Goal: Information Seeking & Learning: Learn about a topic

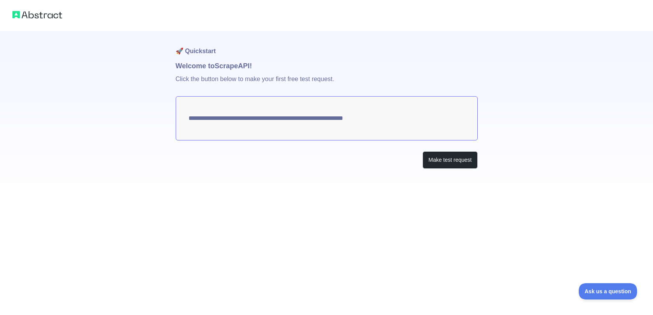
click at [357, 119] on textarea "**********" at bounding box center [327, 118] width 302 height 44
click at [425, 160] on button "Make test request" at bounding box center [449, 160] width 55 height 17
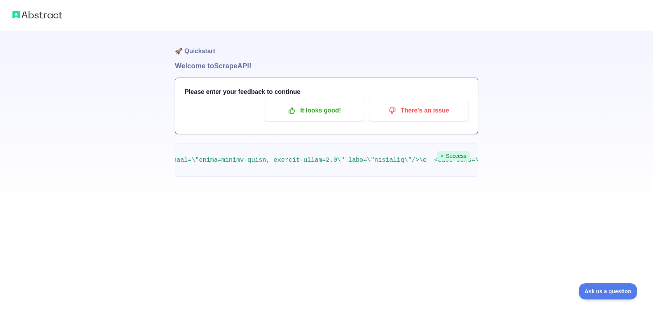
scroll to position [0, 633]
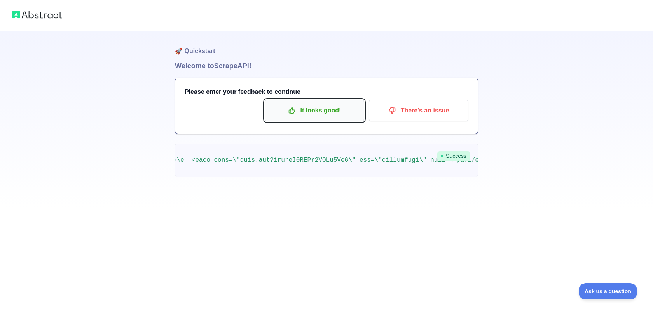
click at [349, 118] on button "It looks good!" at bounding box center [314, 111] width 99 height 22
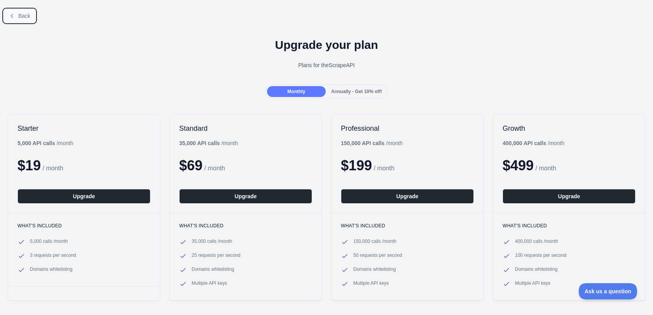
click at [18, 22] on button "Back" at bounding box center [19, 15] width 31 height 13
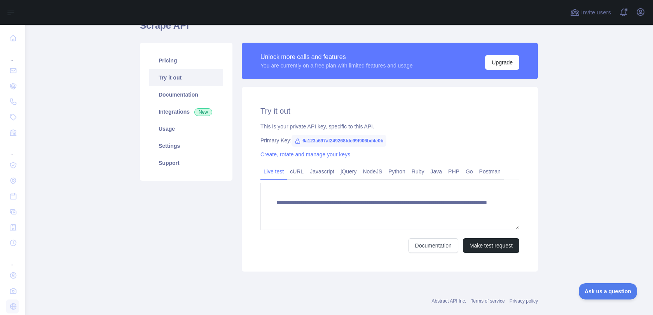
scroll to position [54, 0]
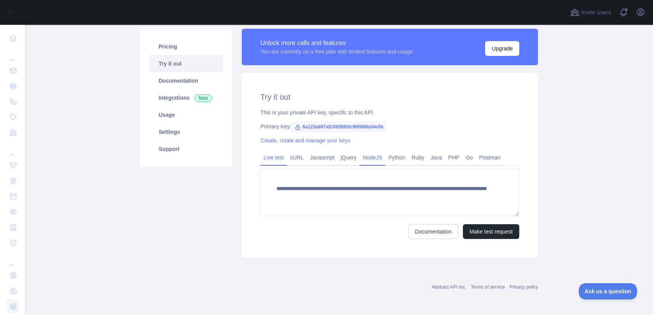
click at [364, 157] on link "NodeJS" at bounding box center [372, 158] width 26 height 12
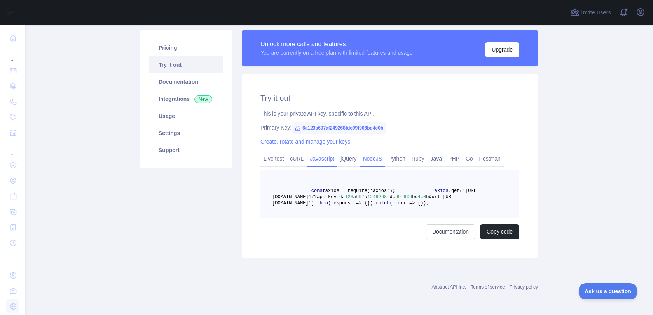
click at [330, 155] on link "Javascript" at bounding box center [322, 159] width 31 height 12
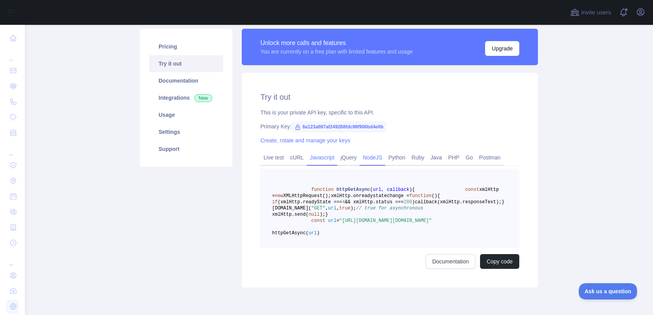
click at [378, 159] on link "NodeJS" at bounding box center [372, 158] width 26 height 12
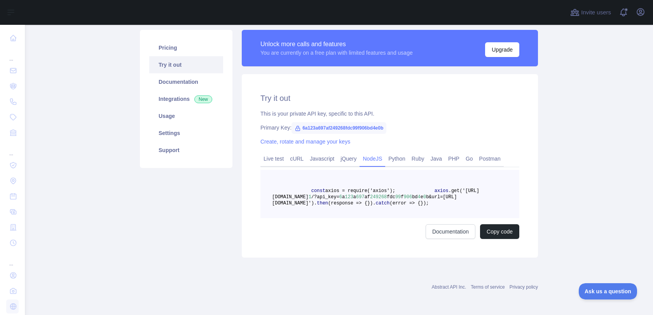
copy code "const axios = require('axios'); axios .get('[URL][DOMAIN_NAME] 1 /?api_key= 6 a…"
drag, startPoint x: 335, startPoint y: 227, endPoint x: 312, endPoint y: 189, distance: 44.3
click at [312, 189] on pre "const axios = require('axios'); axios .get('[URL][DOMAIN_NAME] 1 /?api_key= 6 a…" at bounding box center [389, 194] width 259 height 48
click at [182, 54] on link "Pricing" at bounding box center [186, 47] width 74 height 17
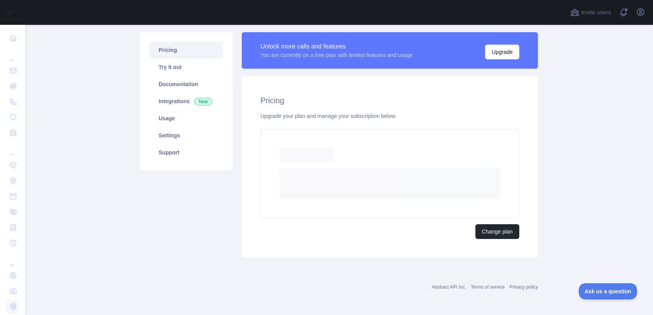
scroll to position [29, 0]
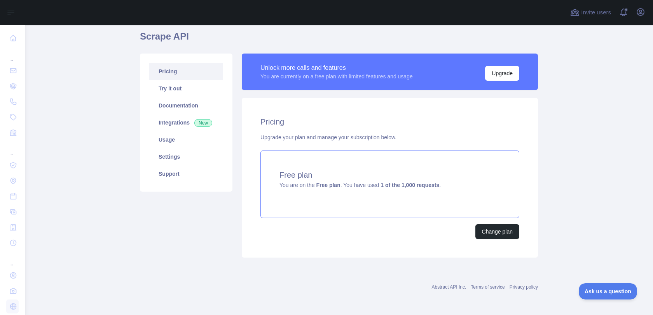
click at [313, 181] on div "Free plan You are on the Free plan . You have used 1 of the 1,000 requests ." at bounding box center [389, 185] width 259 height 68
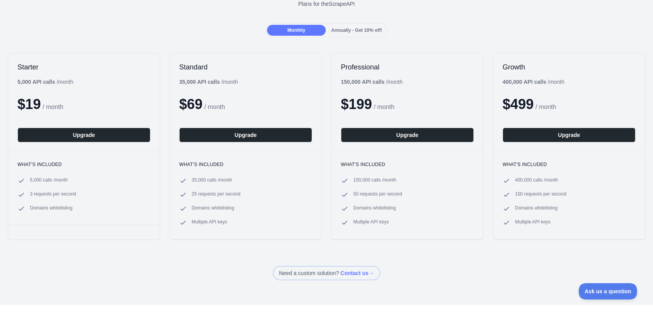
scroll to position [70, 0]
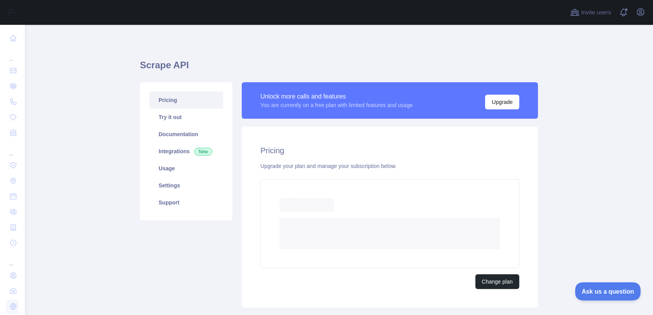
click at [617, 283] on button "Ask us a question" at bounding box center [604, 290] width 58 height 16
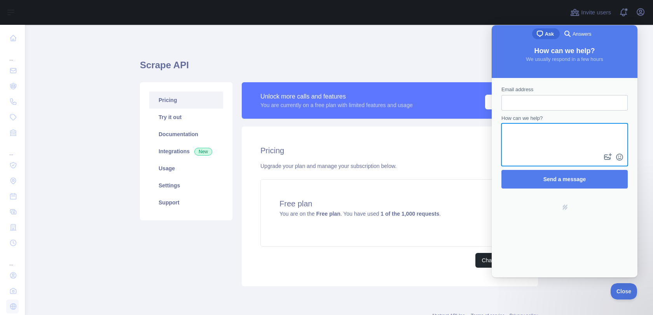
click at [566, 150] on textarea "How can we help?" at bounding box center [564, 138] width 125 height 28
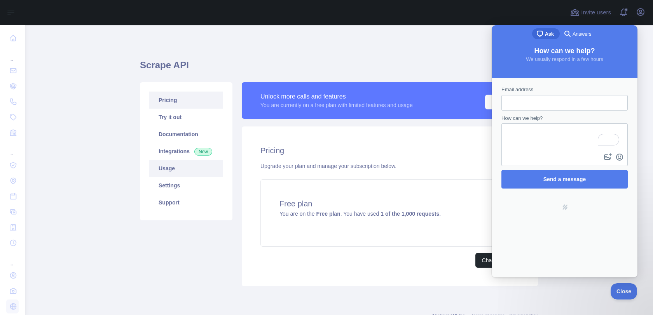
click at [178, 170] on link "Usage" at bounding box center [186, 168] width 74 height 17
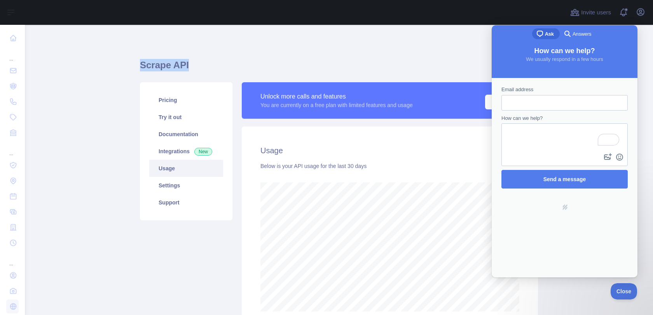
copy h1 "Scrape API"
drag, startPoint x: 208, startPoint y: 73, endPoint x: 111, endPoint y: 64, distance: 97.9
click at [111, 64] on main "Scrape API Pricing Try it out Documentation Integrations New Usage Settings Sup…" at bounding box center [339, 170] width 628 height 291
click at [210, 56] on div "Scrape API Pricing Try it out Documentation Integrations New Usage Settings Sup…" at bounding box center [339, 193] width 398 height 298
click at [573, 32] on span "Answers" at bounding box center [581, 34] width 19 height 8
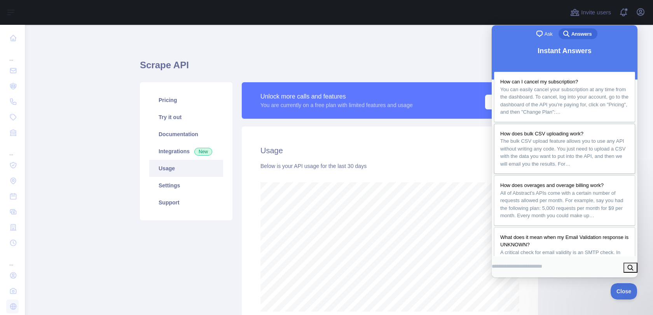
scroll to position [3, 0]
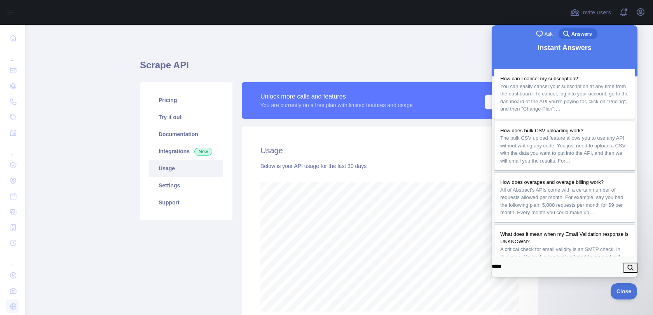
type input "******"
click button "search" at bounding box center [630, 268] width 14 height 10
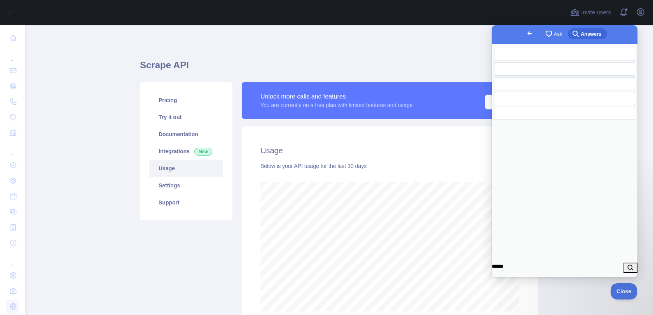
scroll to position [0, 0]
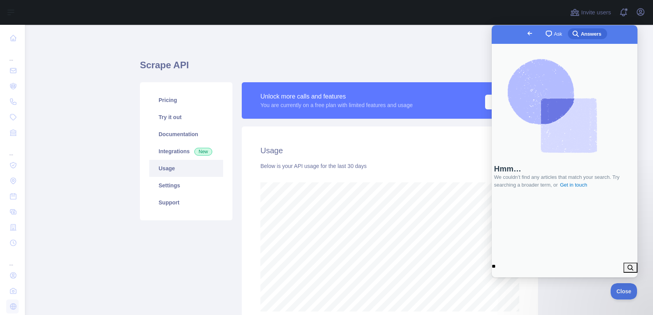
type input "*"
